Goal: Transaction & Acquisition: Purchase product/service

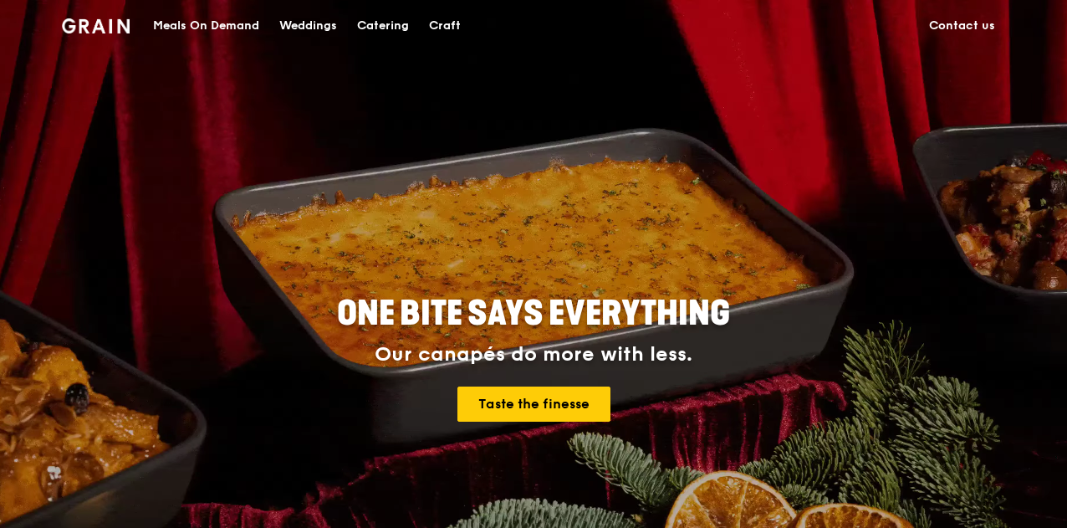
click at [226, 23] on div "Meals On Demand" at bounding box center [206, 26] width 106 height 50
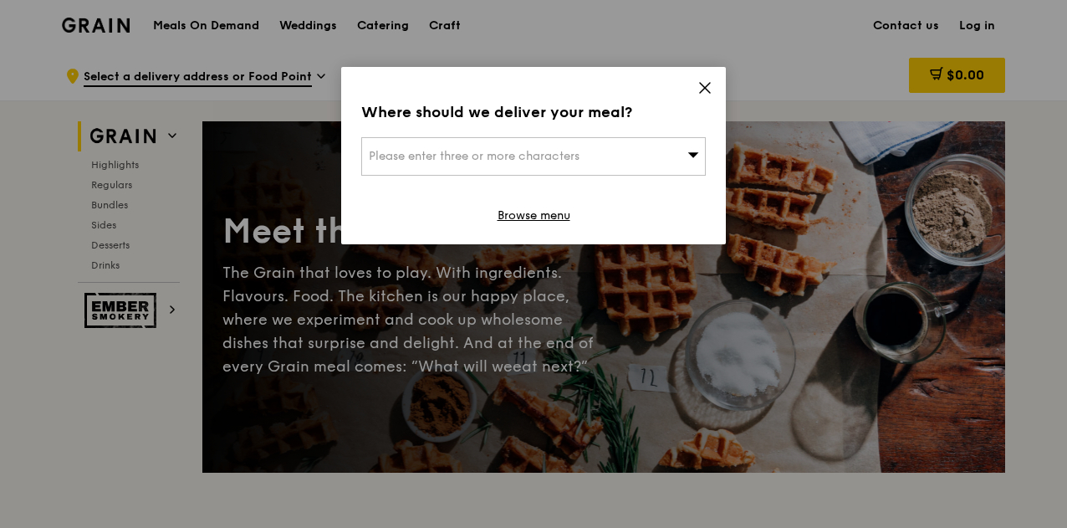
click at [709, 93] on icon at bounding box center [705, 88] width 10 height 10
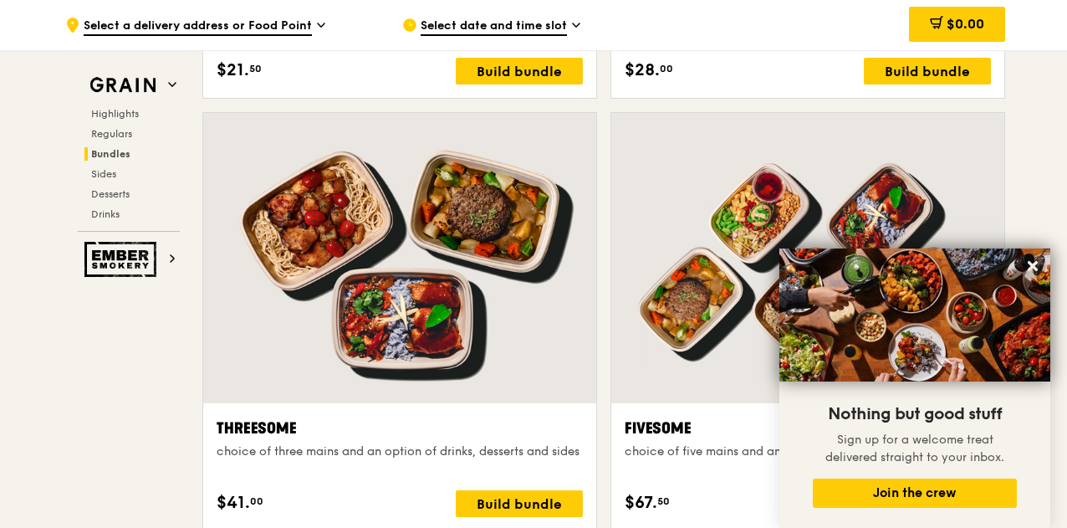
scroll to position [2843, 0]
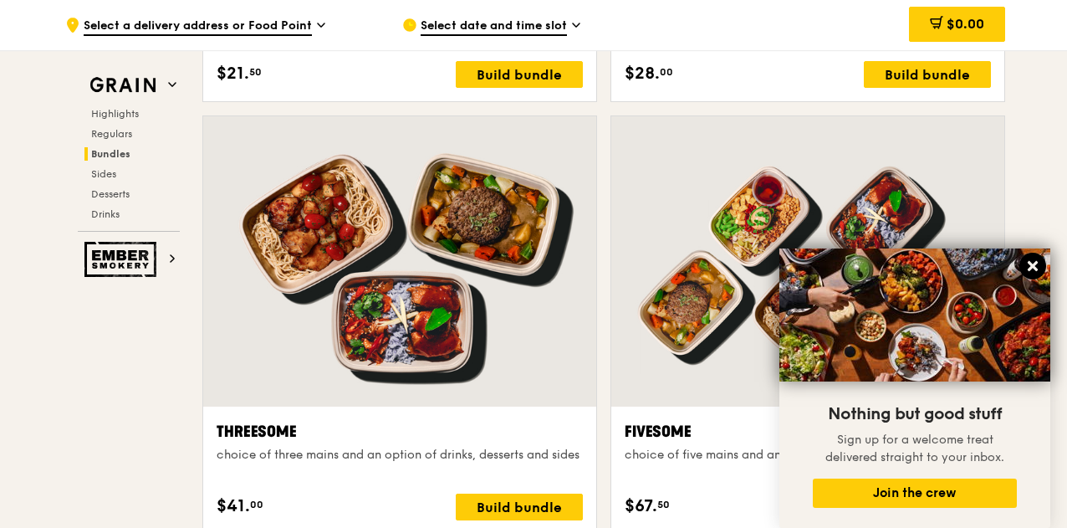
click at [1038, 265] on icon at bounding box center [1032, 265] width 15 height 15
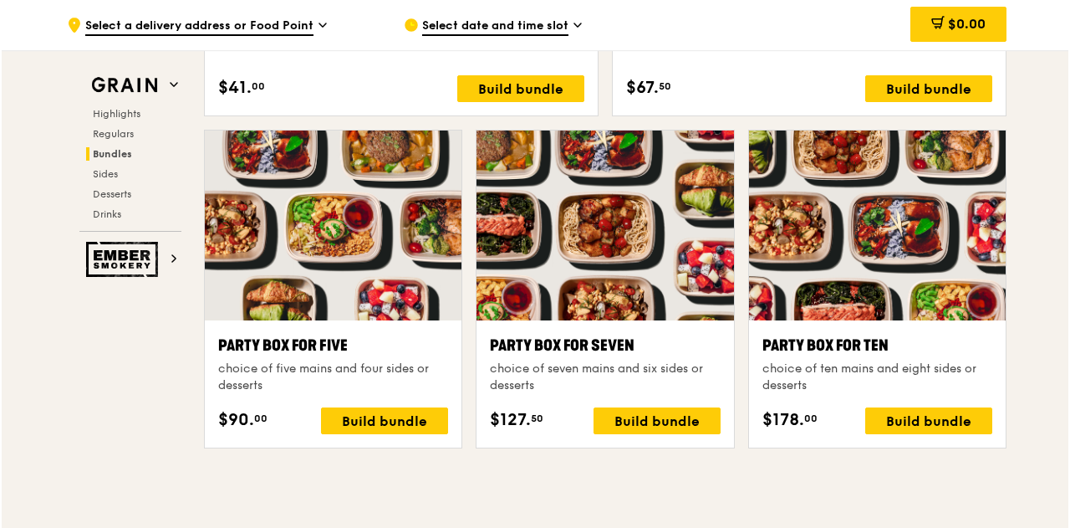
scroll to position [3261, 0]
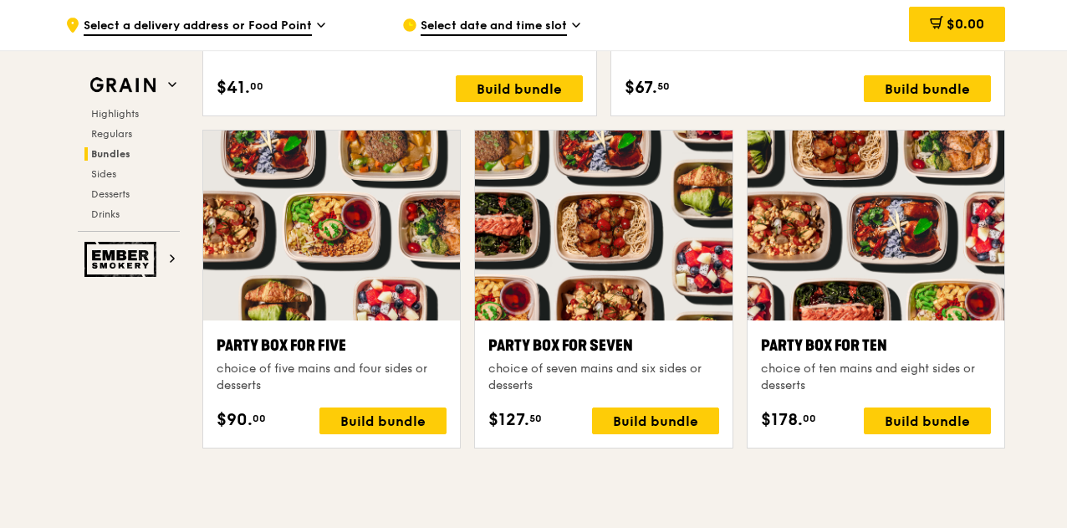
click at [875, 227] on div at bounding box center [875, 225] width 257 height 190
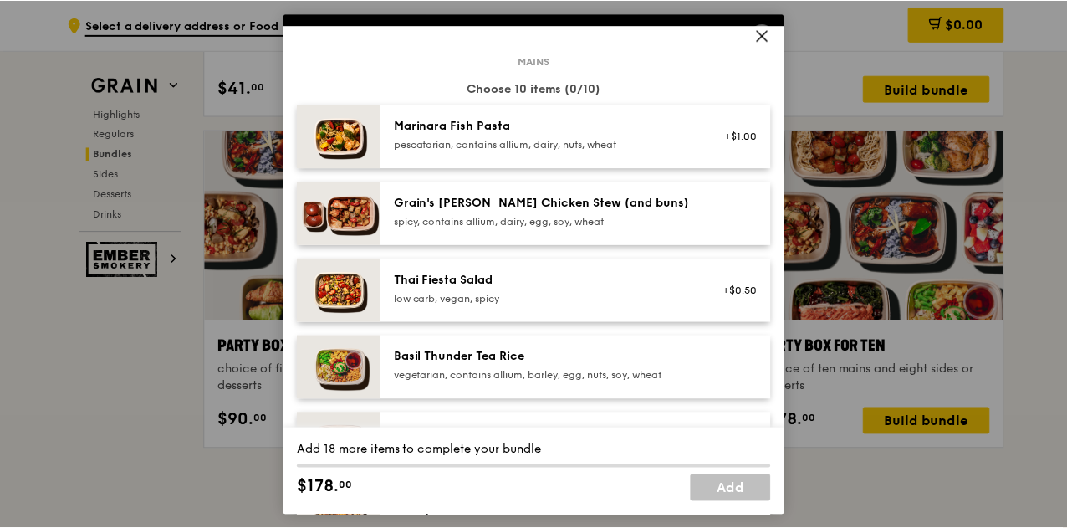
scroll to position [0, 0]
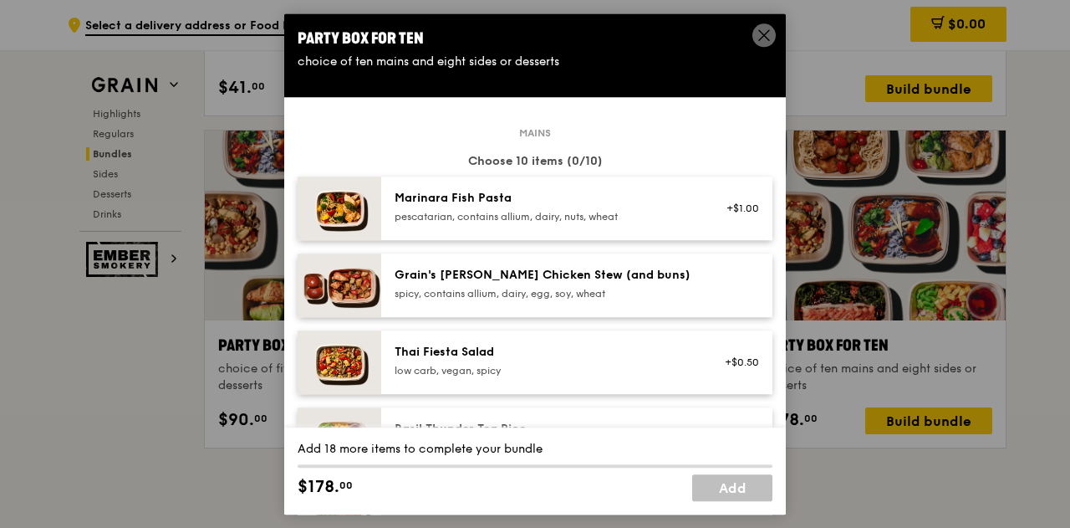
click at [759, 24] on span at bounding box center [763, 34] width 23 height 23
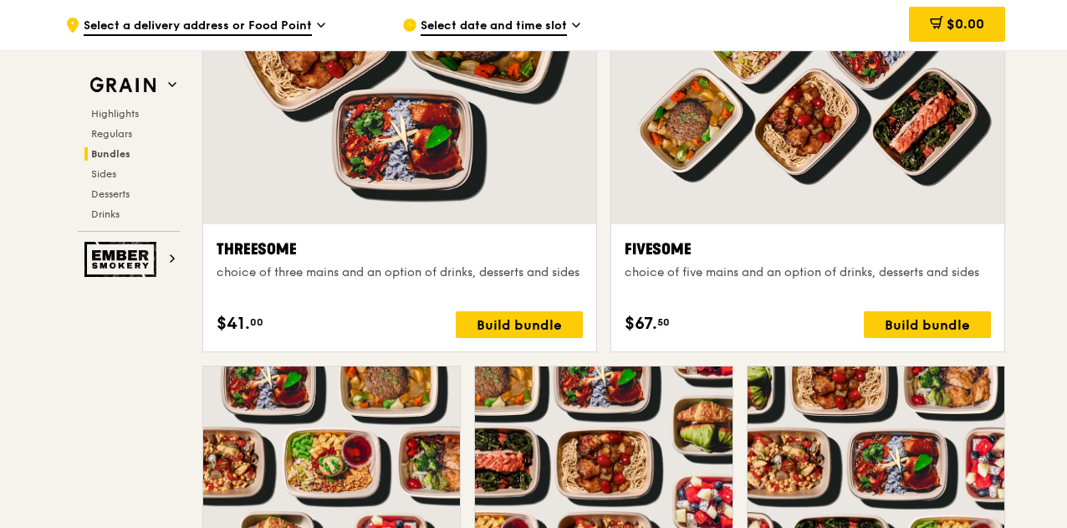
scroll to position [3010, 0]
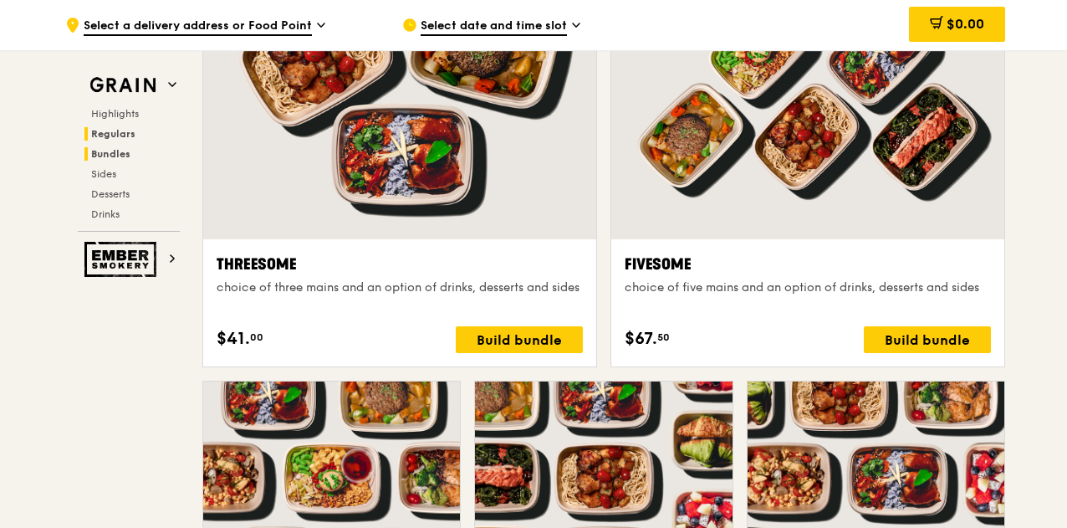
click at [117, 127] on h2 "Regulars" at bounding box center [131, 133] width 95 height 13
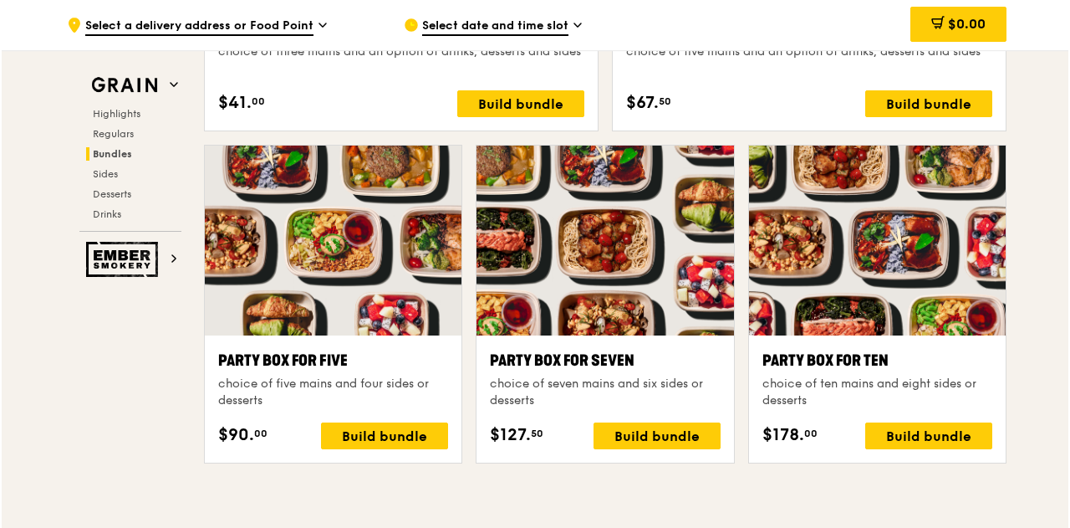
scroll to position [3271, 0]
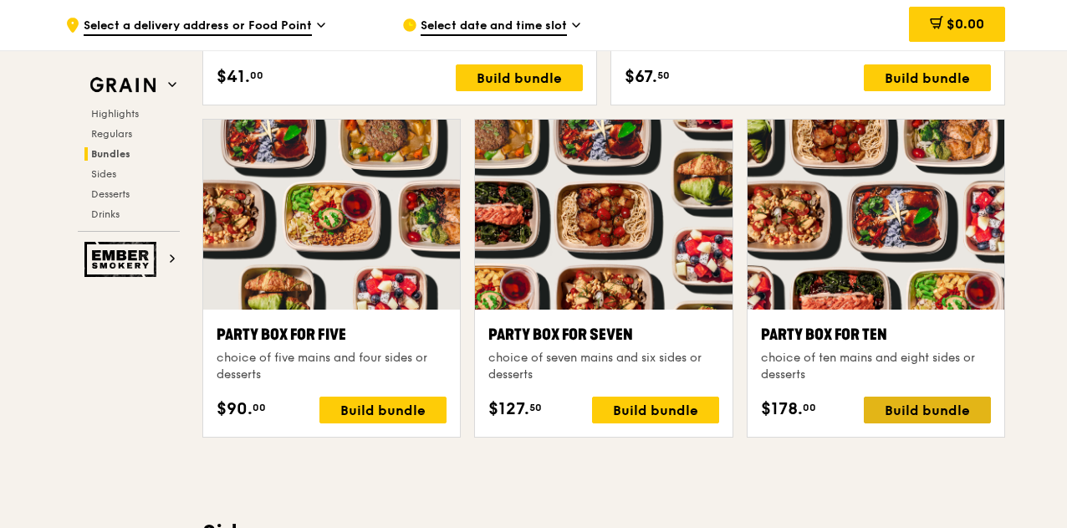
click at [948, 411] on div "Build bundle" at bounding box center [927, 409] width 127 height 27
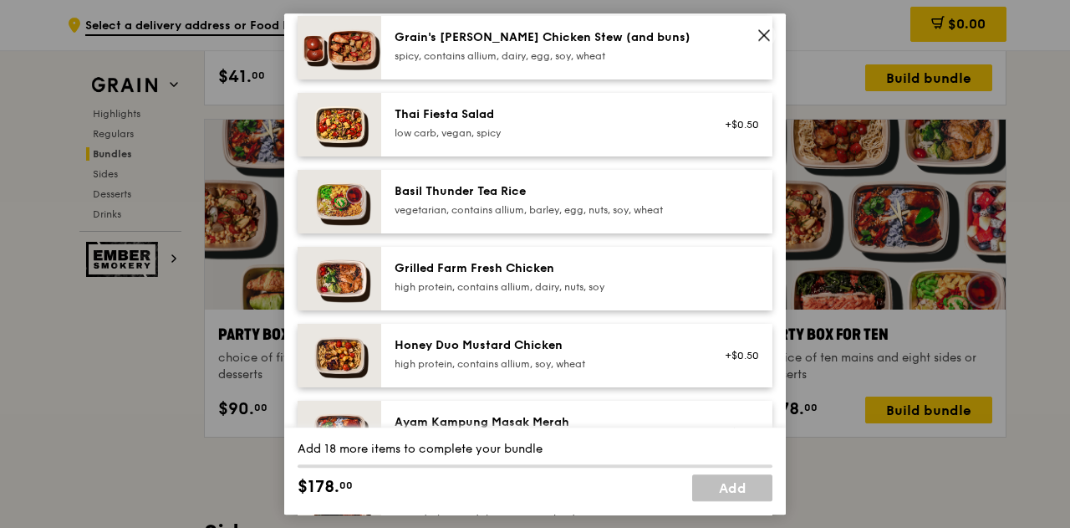
scroll to position [334, 0]
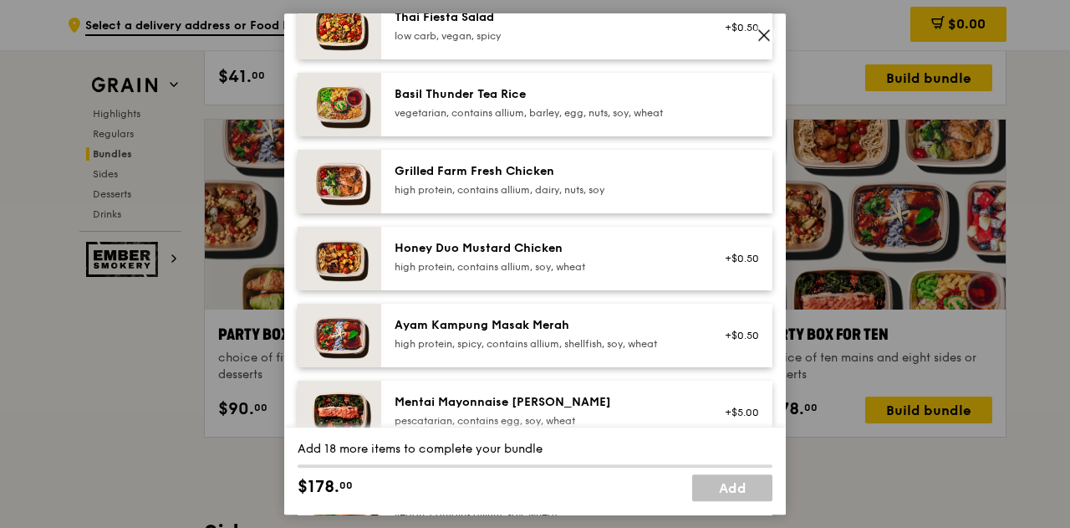
click at [562, 176] on div "Grilled Farm Fresh Chicken" at bounding box center [545, 171] width 300 height 17
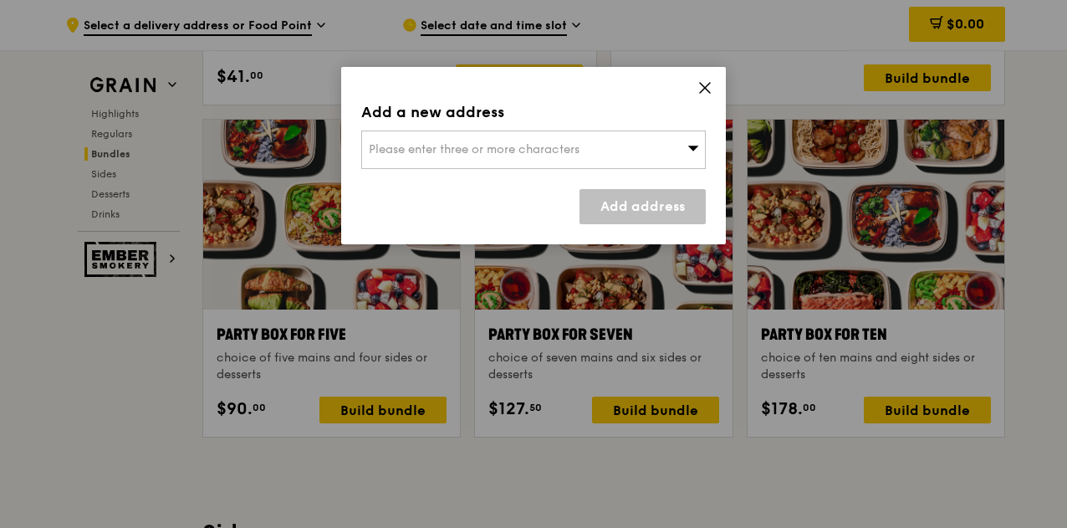
click at [703, 88] on icon at bounding box center [704, 87] width 15 height 15
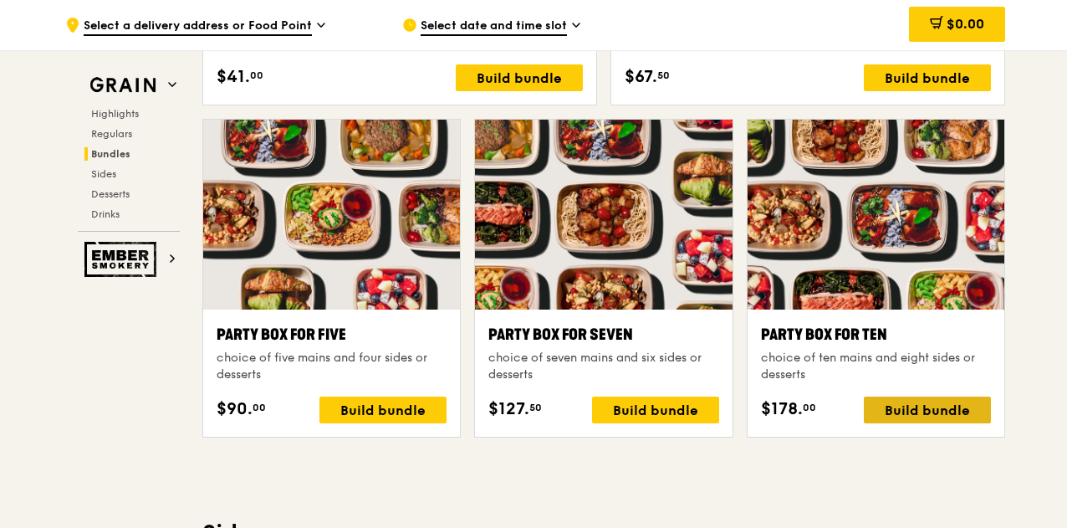
click at [941, 407] on div "Build bundle" at bounding box center [927, 409] width 127 height 27
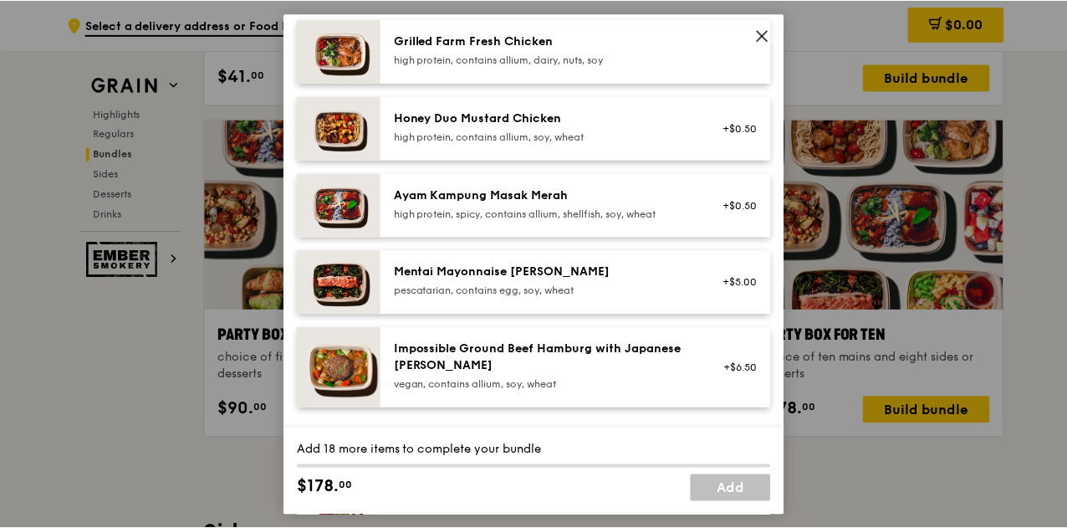
scroll to position [395, 0]
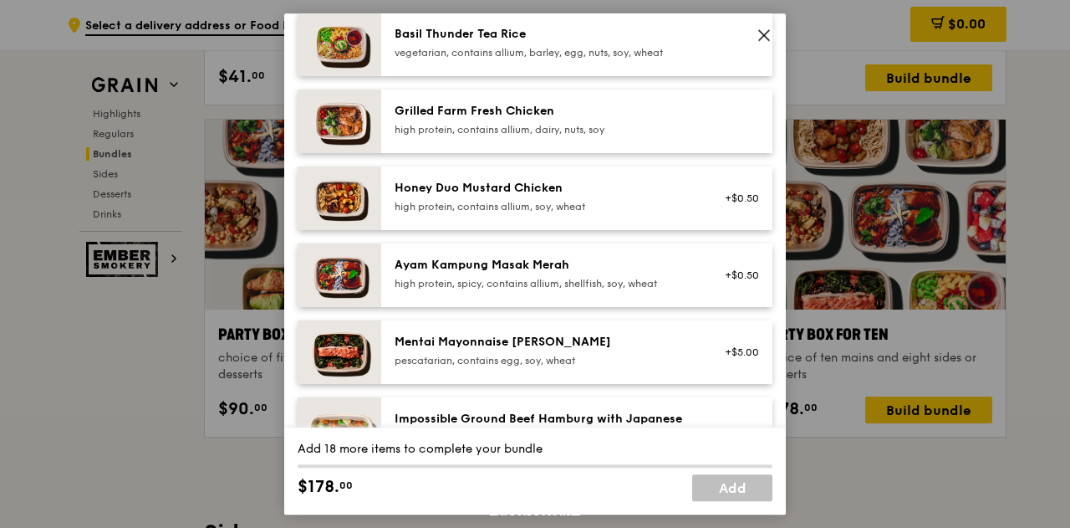
click at [770, 31] on icon at bounding box center [764, 35] width 15 height 15
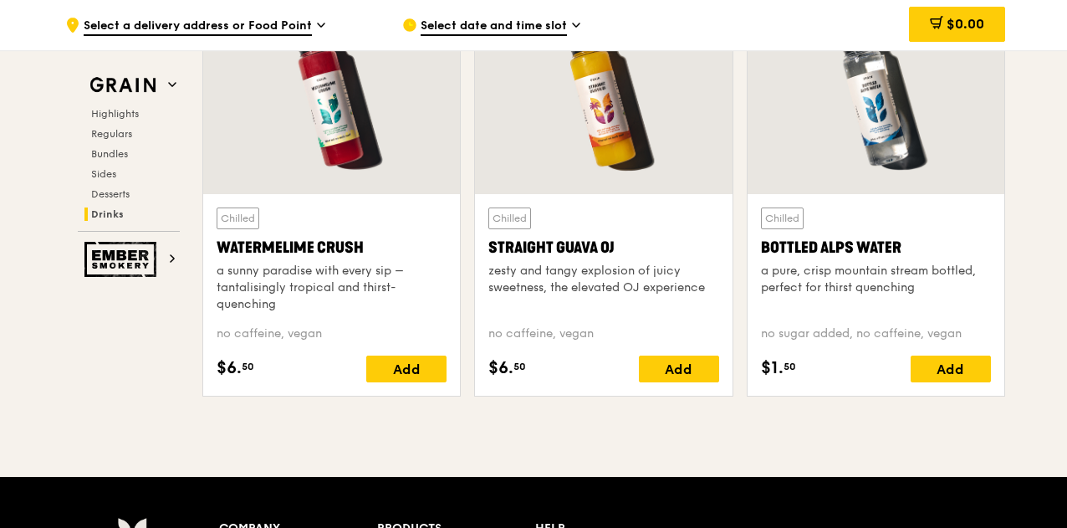
scroll to position [6209, 0]
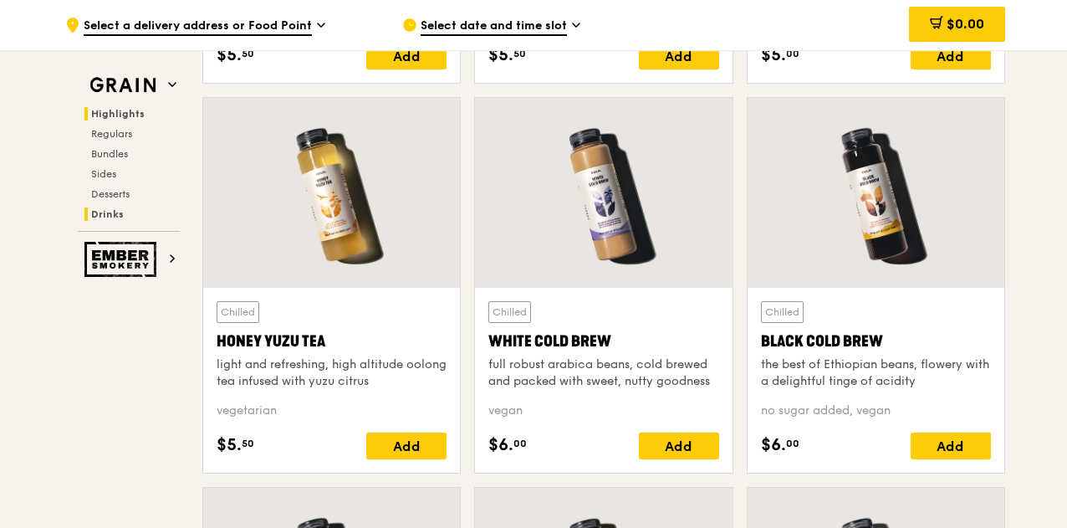
click at [135, 110] on span "Highlights" at bounding box center [118, 114] width 54 height 12
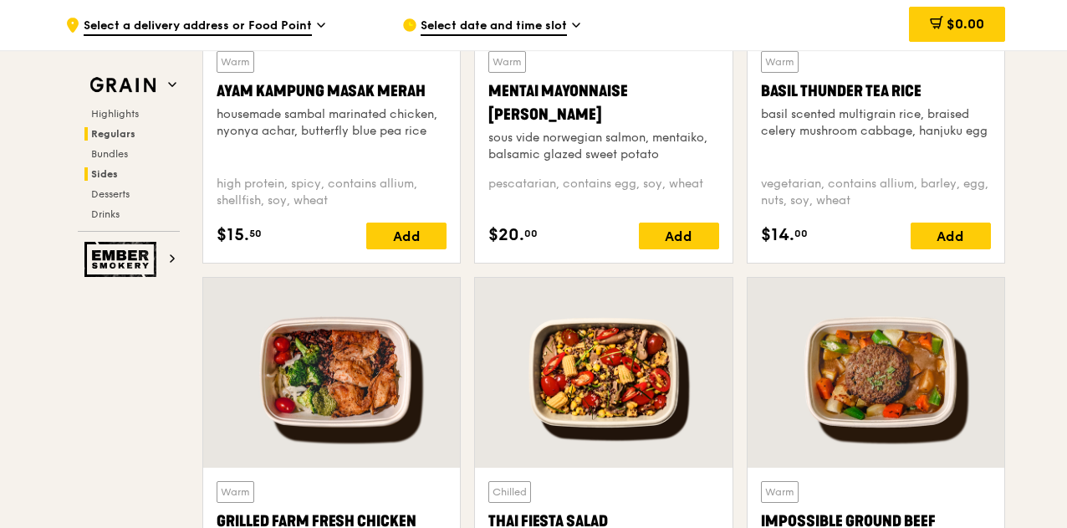
scroll to position [1726, 0]
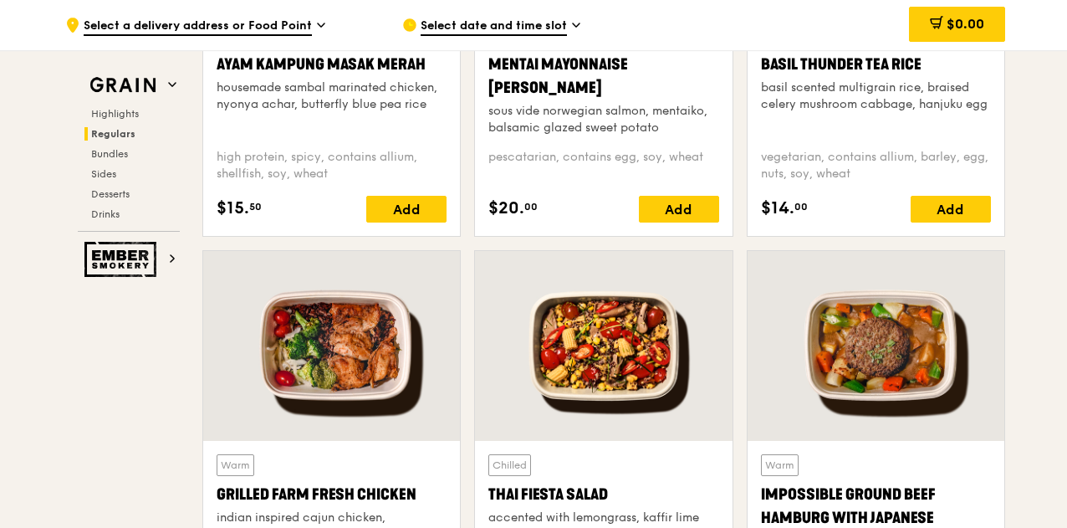
click at [110, 135] on span "Regulars" at bounding box center [113, 134] width 44 height 12
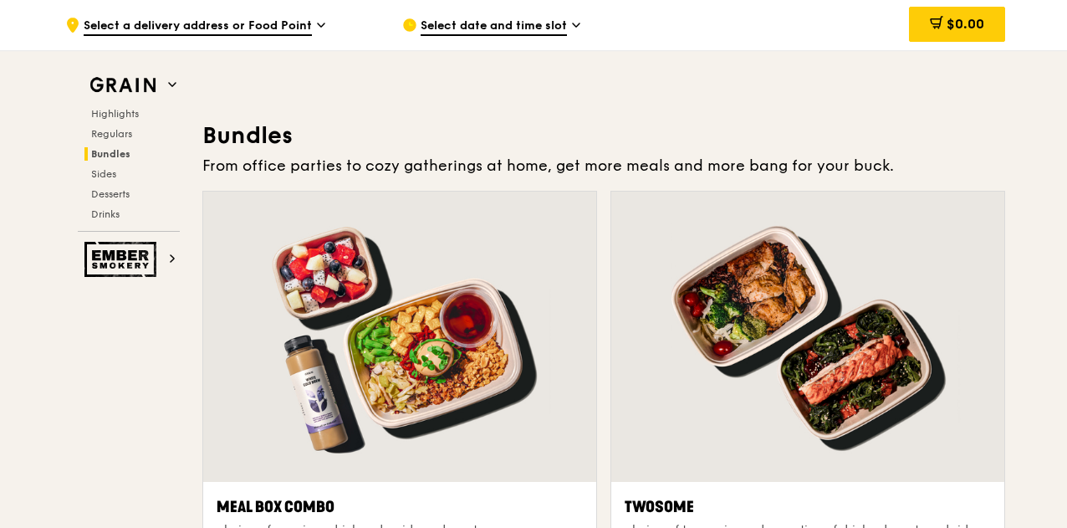
scroll to position [2519, 0]
